Goal: Task Accomplishment & Management: Manage account settings

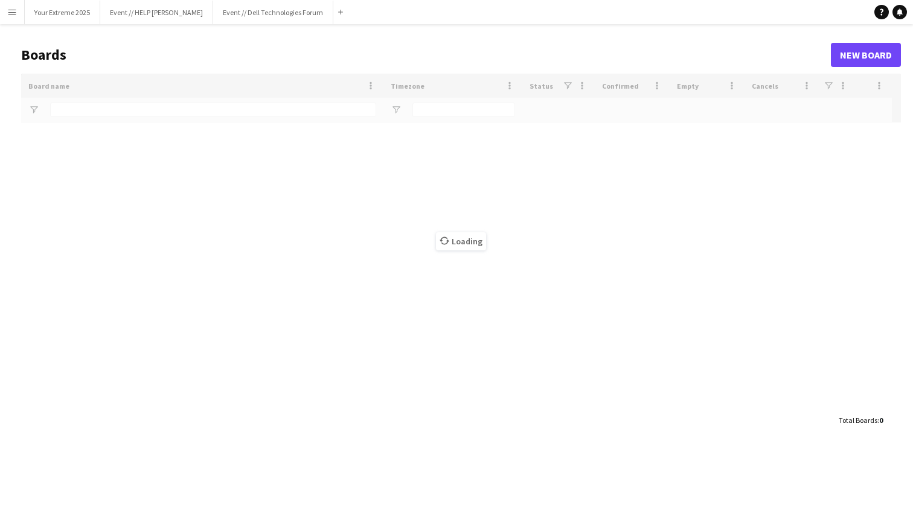
type input "*********"
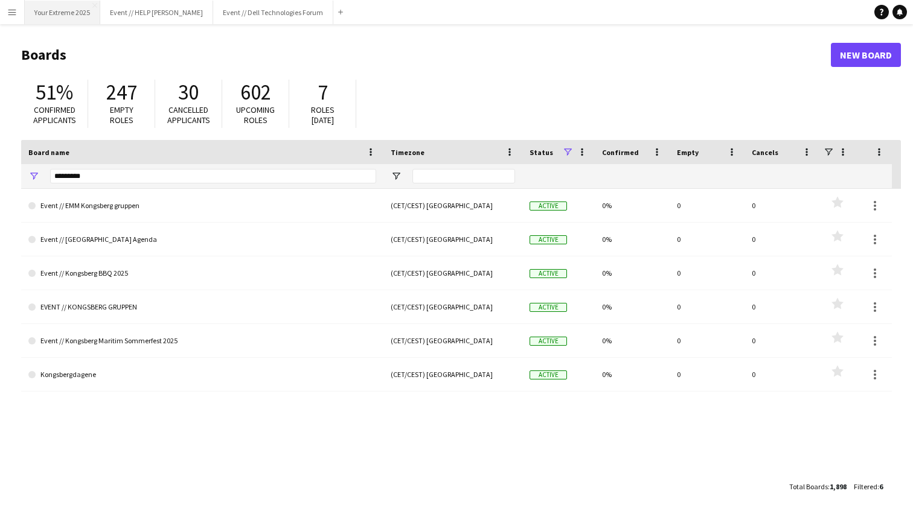
click at [65, 14] on button "Your Extreme 2025 Close" at bounding box center [62, 13] width 75 height 24
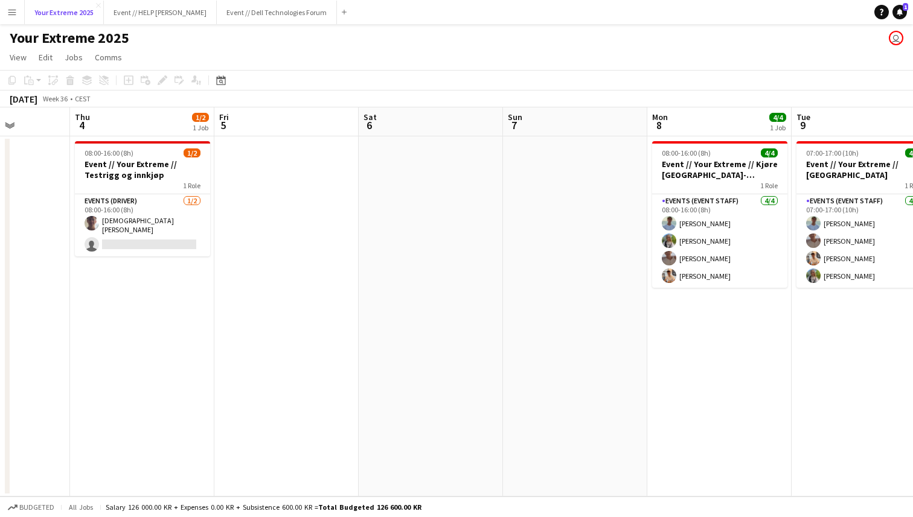
scroll to position [0, 269]
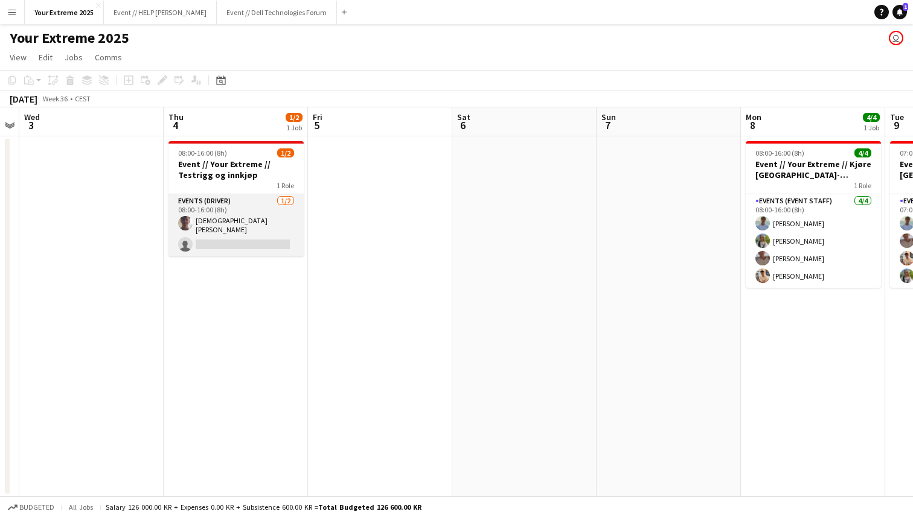
click at [231, 232] on app-card-role "Events (Driver) [DATE] 08:00-16:00 (8h) [DEMOGRAPHIC_DATA][PERSON_NAME] single-…" at bounding box center [235, 225] width 135 height 62
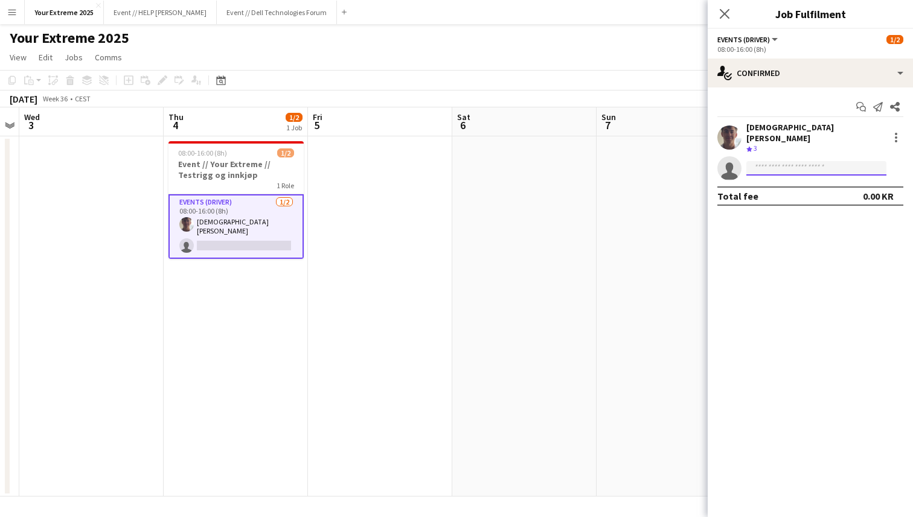
click at [773, 161] on input at bounding box center [816, 168] width 140 height 14
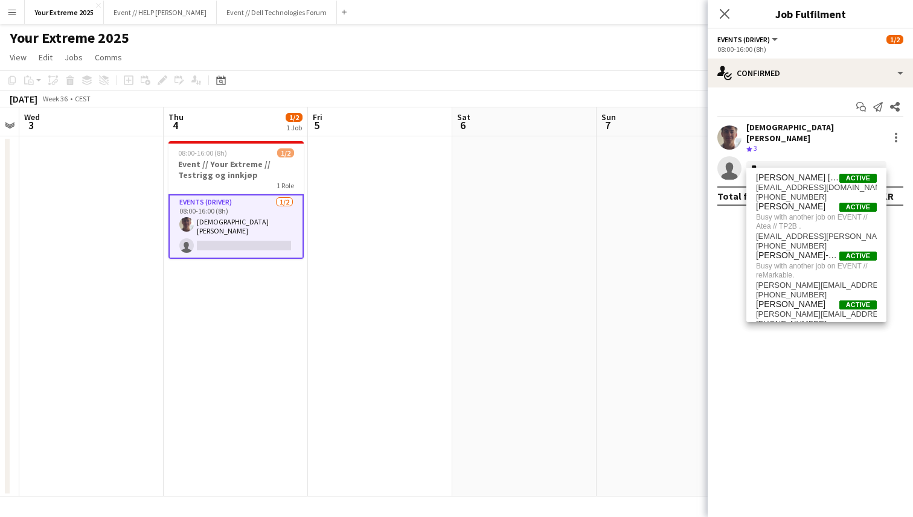
type input "*"
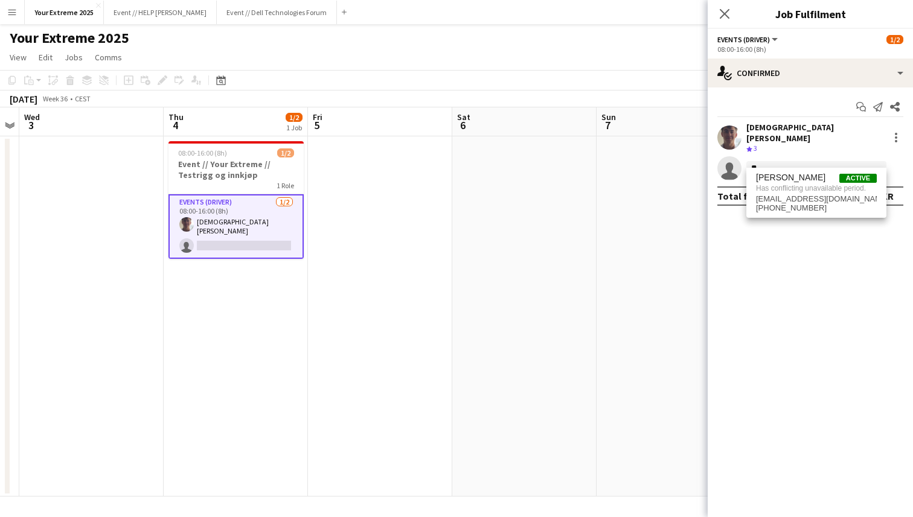
type input "*"
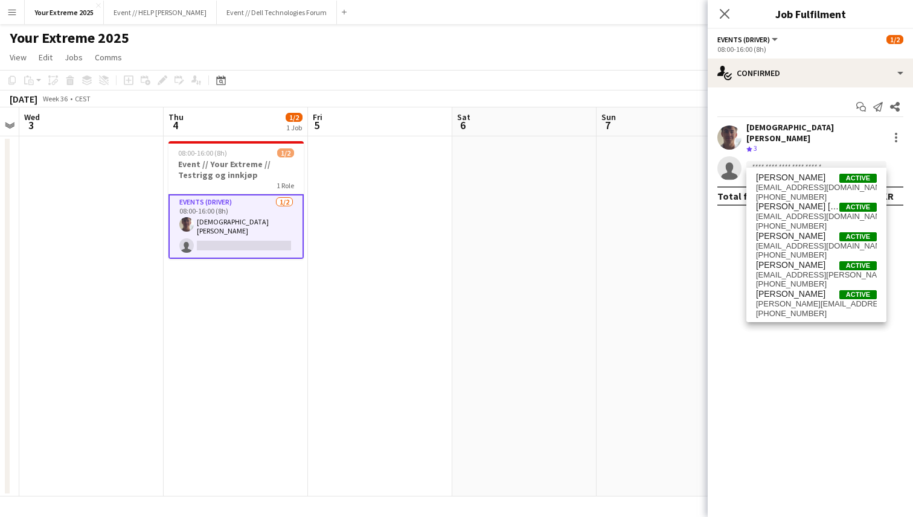
click at [509, 216] on app-date-cell at bounding box center [524, 316] width 144 height 360
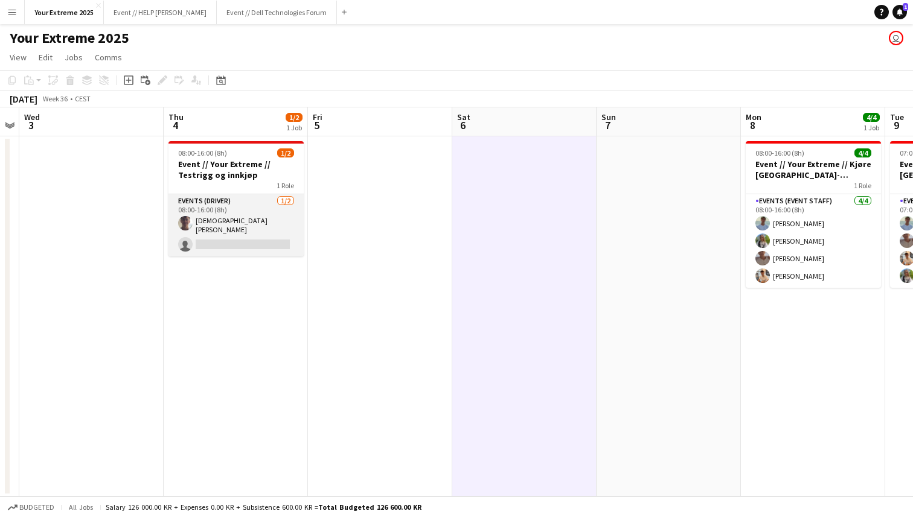
click at [231, 238] on app-card-role "Events (Driver) [DATE] 08:00-16:00 (8h) [DEMOGRAPHIC_DATA][PERSON_NAME] single-…" at bounding box center [235, 225] width 135 height 62
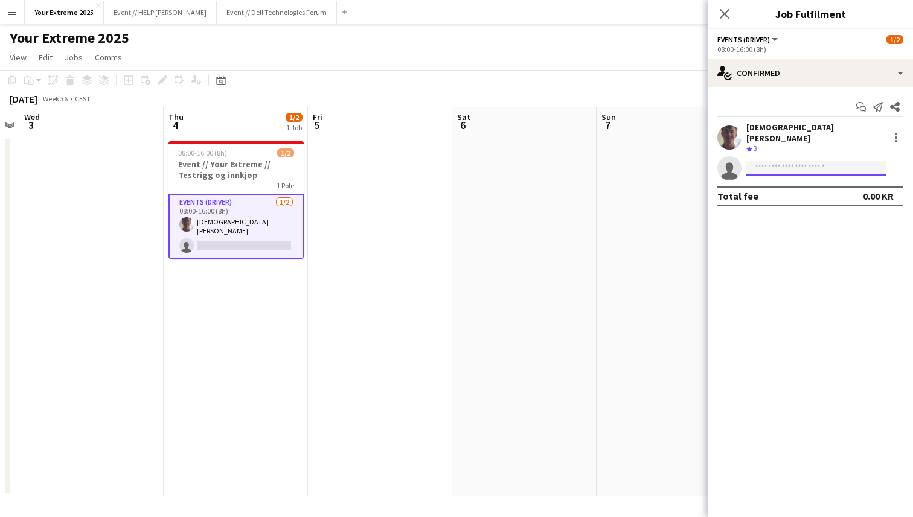
click at [773, 162] on input at bounding box center [816, 168] width 140 height 14
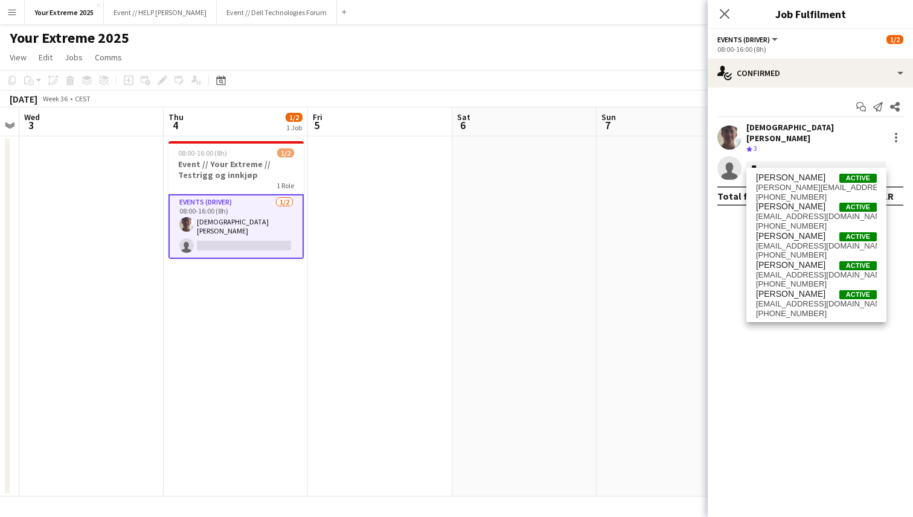
type input "*"
click at [536, 259] on app-date-cell at bounding box center [524, 316] width 144 height 360
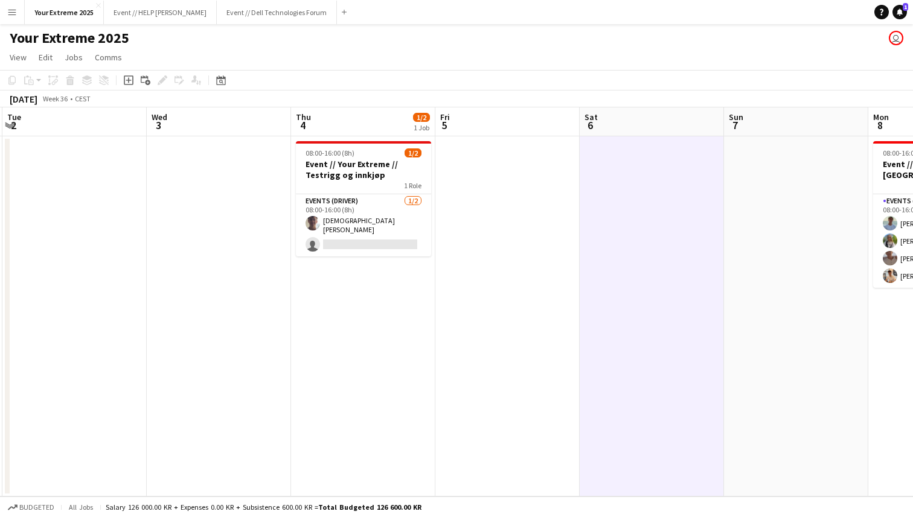
scroll to position [0, 264]
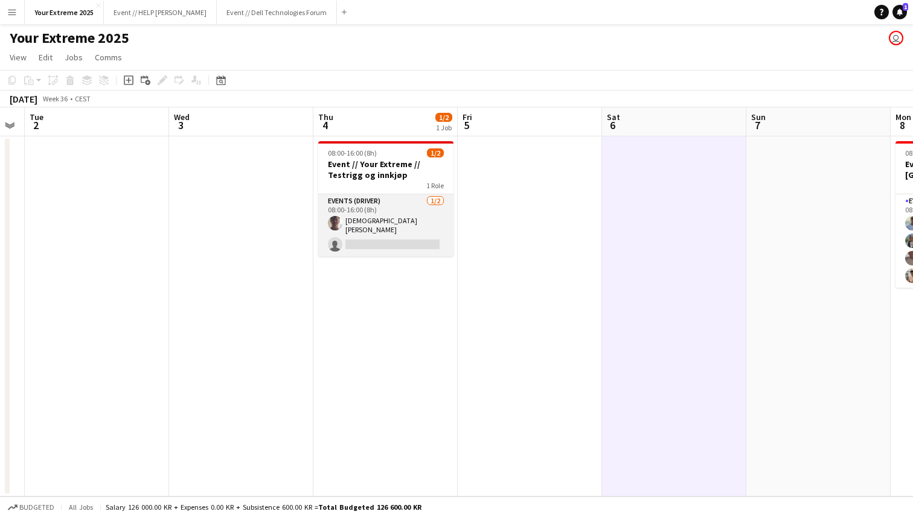
click at [395, 235] on app-card-role "Events (Driver) [DATE] 08:00-16:00 (8h) [DEMOGRAPHIC_DATA][PERSON_NAME] single-…" at bounding box center [385, 225] width 135 height 62
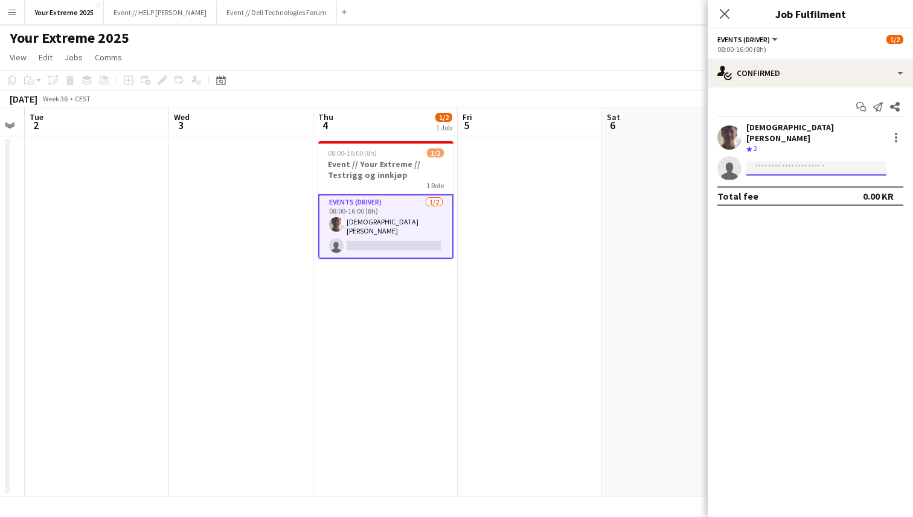
click at [784, 161] on input at bounding box center [816, 168] width 140 height 14
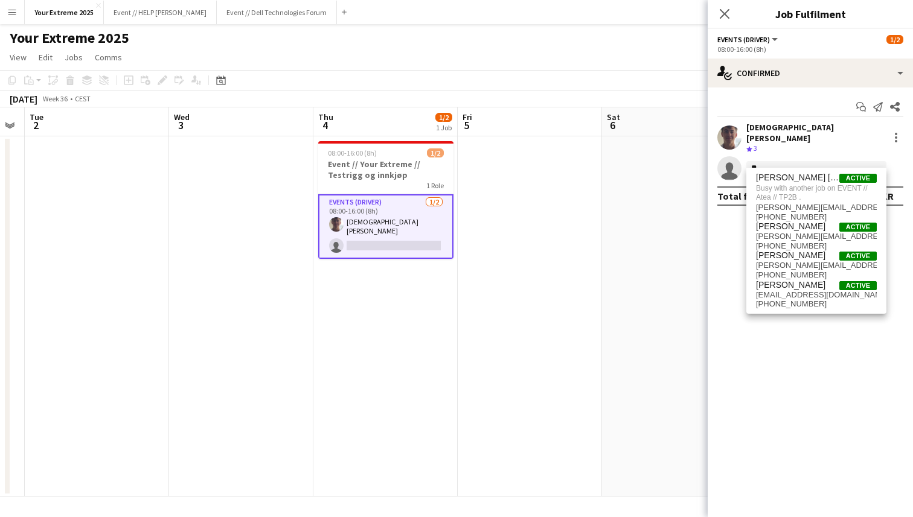
type input "*"
click at [622, 247] on app-date-cell at bounding box center [674, 316] width 144 height 360
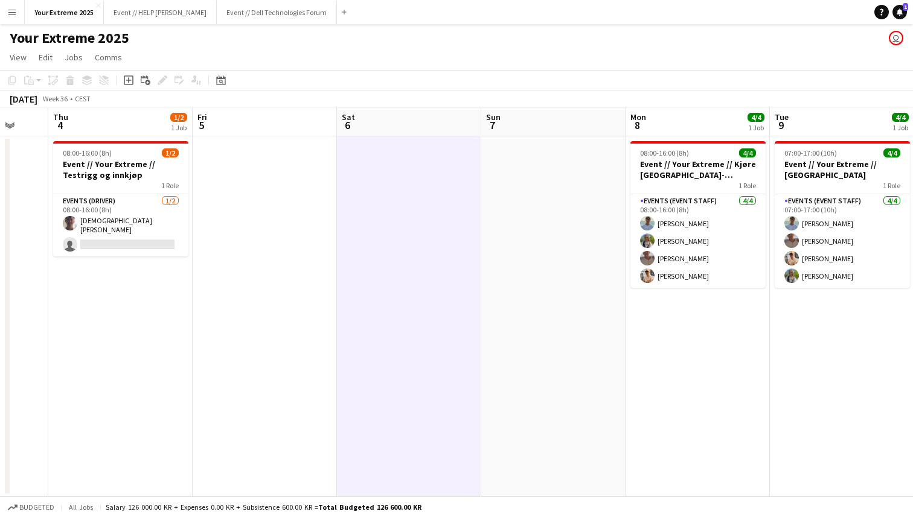
scroll to position [0, 363]
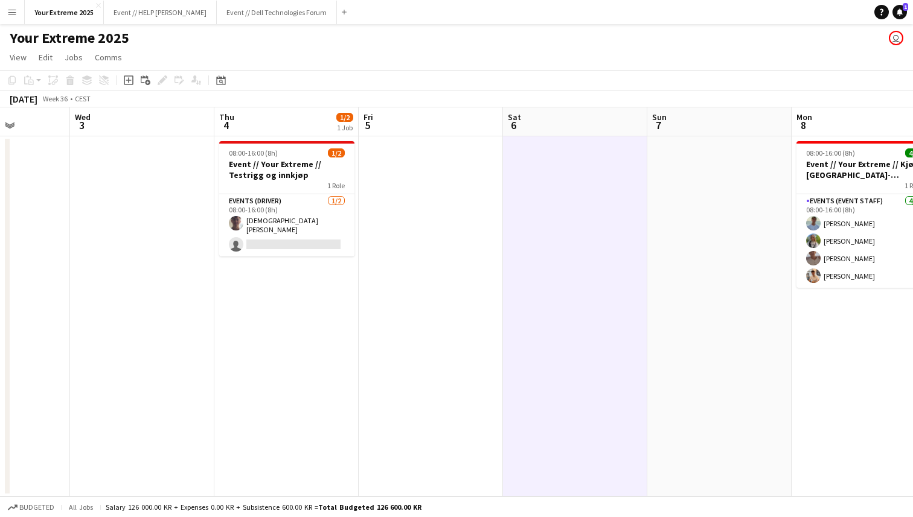
click at [439, 345] on app-date-cell at bounding box center [431, 316] width 144 height 360
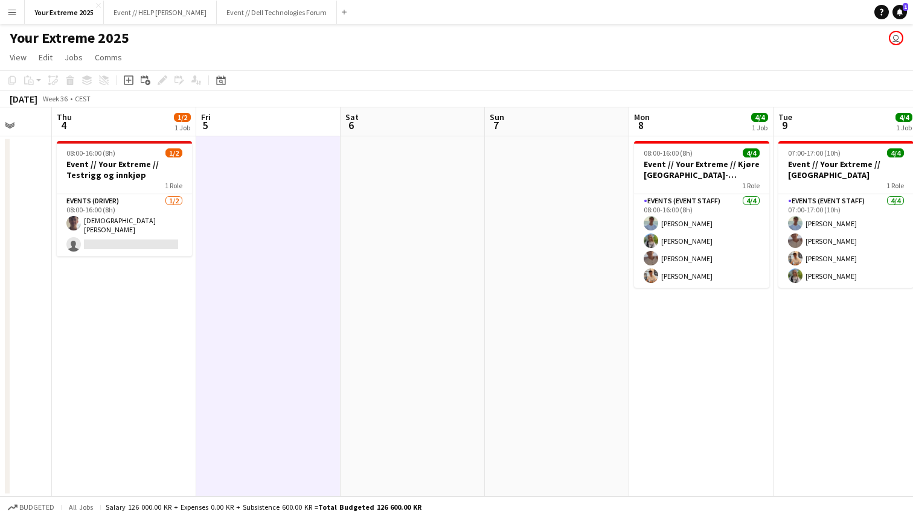
scroll to position [0, 378]
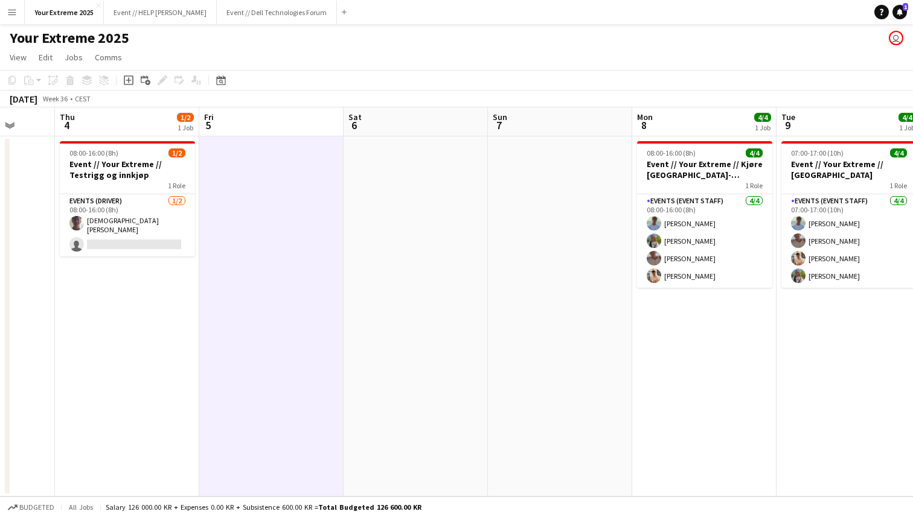
click at [191, 59] on app-page-menu "View Day view expanded Day view collapsed Month view Date picker Jump to [DATE]…" at bounding box center [456, 58] width 913 height 23
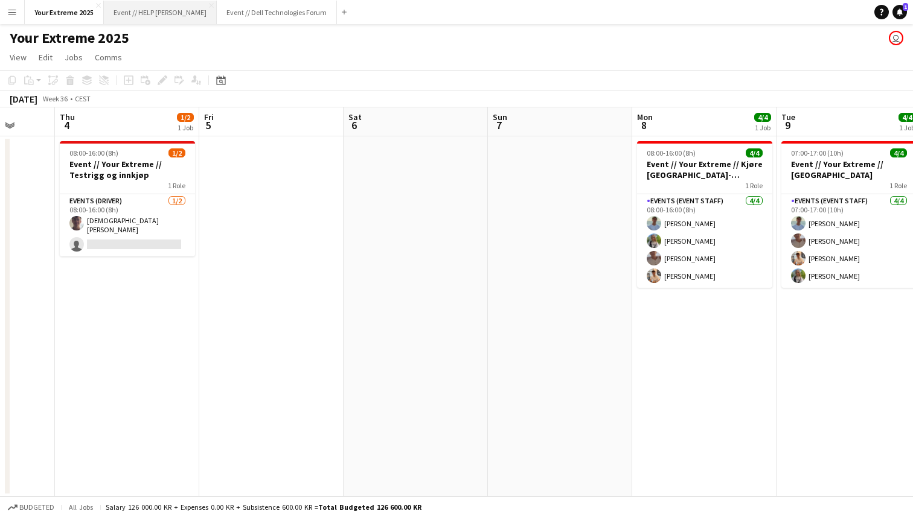
click at [147, 14] on button "Event // HELP Julebord Close" at bounding box center [160, 13] width 113 height 24
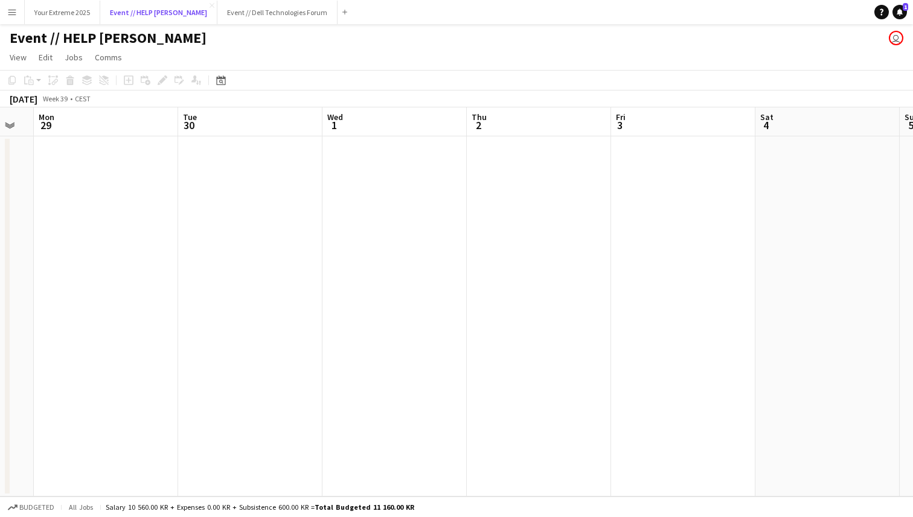
scroll to position [0, 547]
click at [240, 12] on button "Event // Dell Technologies Forum Close" at bounding box center [277, 13] width 120 height 24
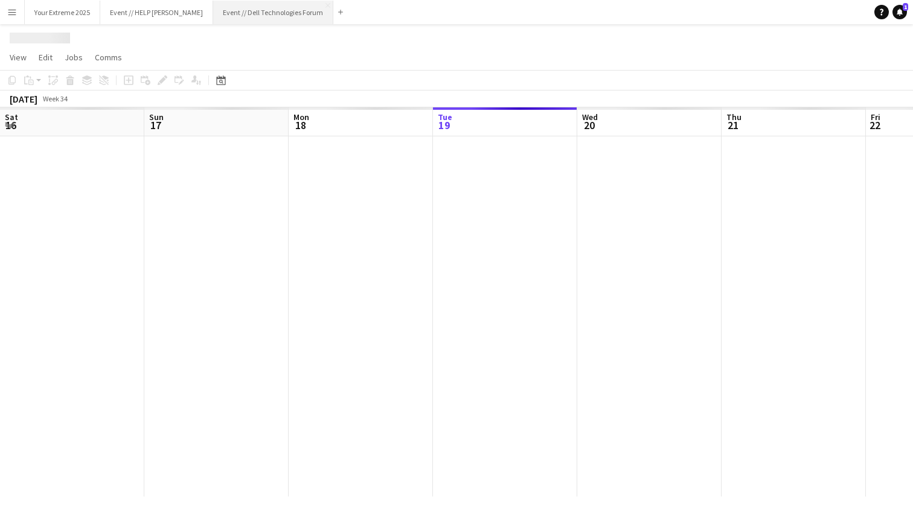
scroll to position [0, 289]
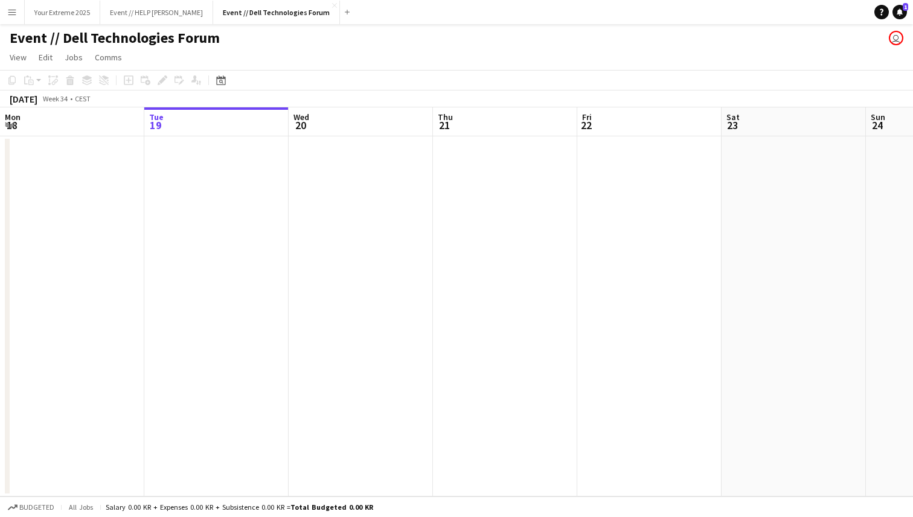
click at [272, 37] on div "Event // Dell Technologies Forum user" at bounding box center [456, 35] width 913 height 23
